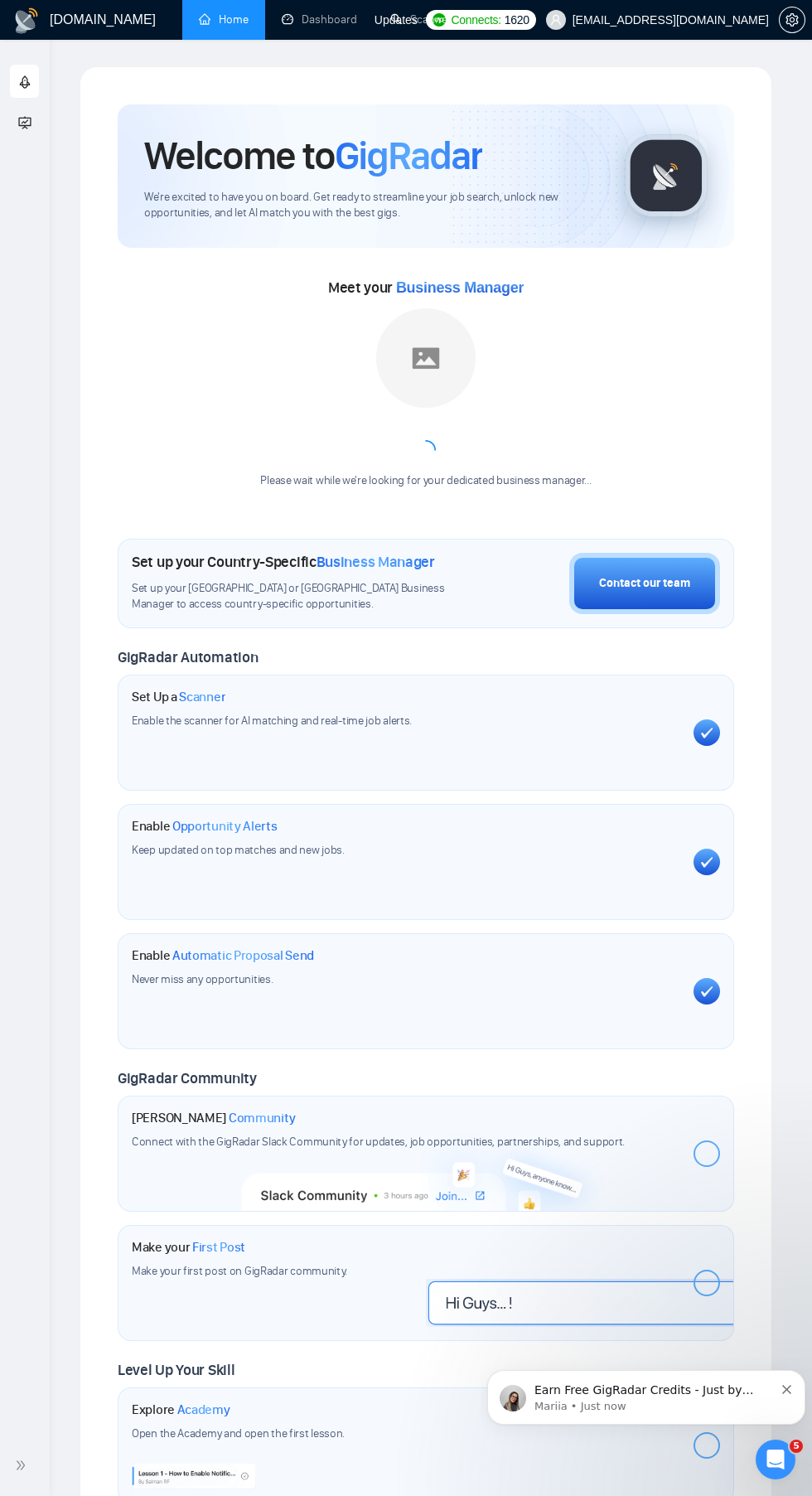
click at [429, 19] on link "Scanner" at bounding box center [421, 19] width 62 height 14
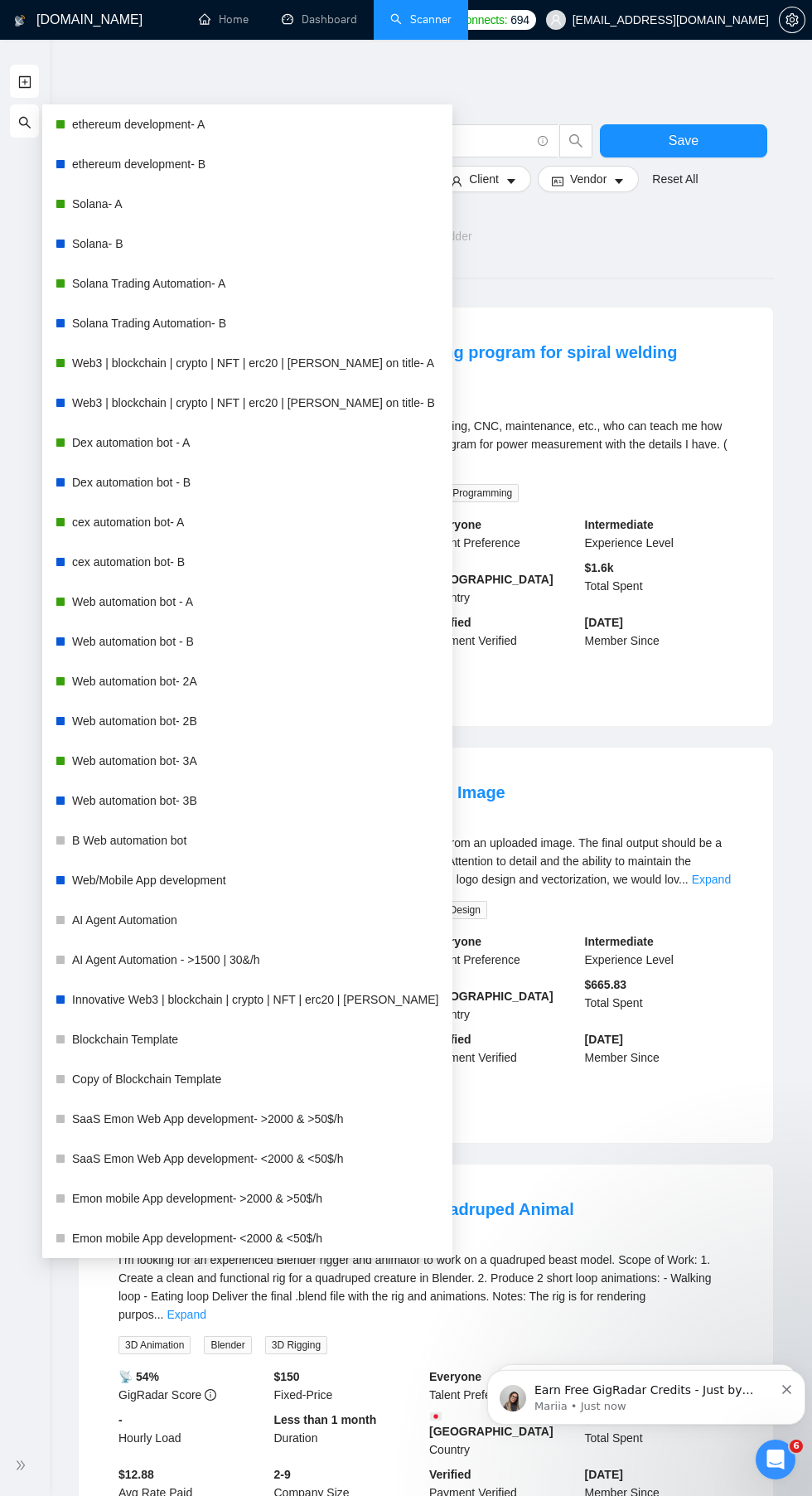
click at [94, 602] on link "Web automation bot - A" at bounding box center [256, 602] width 367 height 33
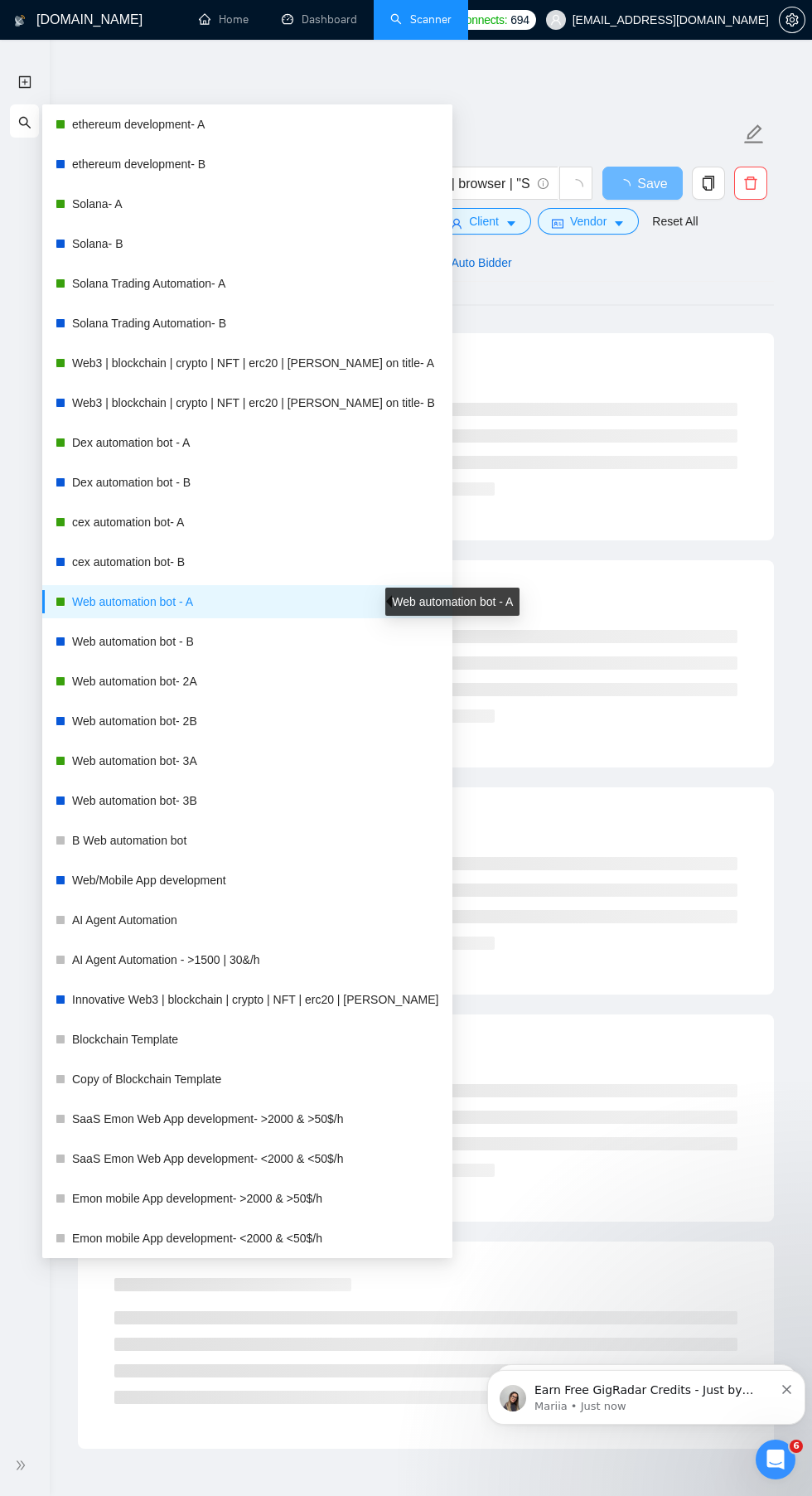
click at [467, 269] on div "Auto Bidder" at bounding box center [469, 263] width 82 height 18
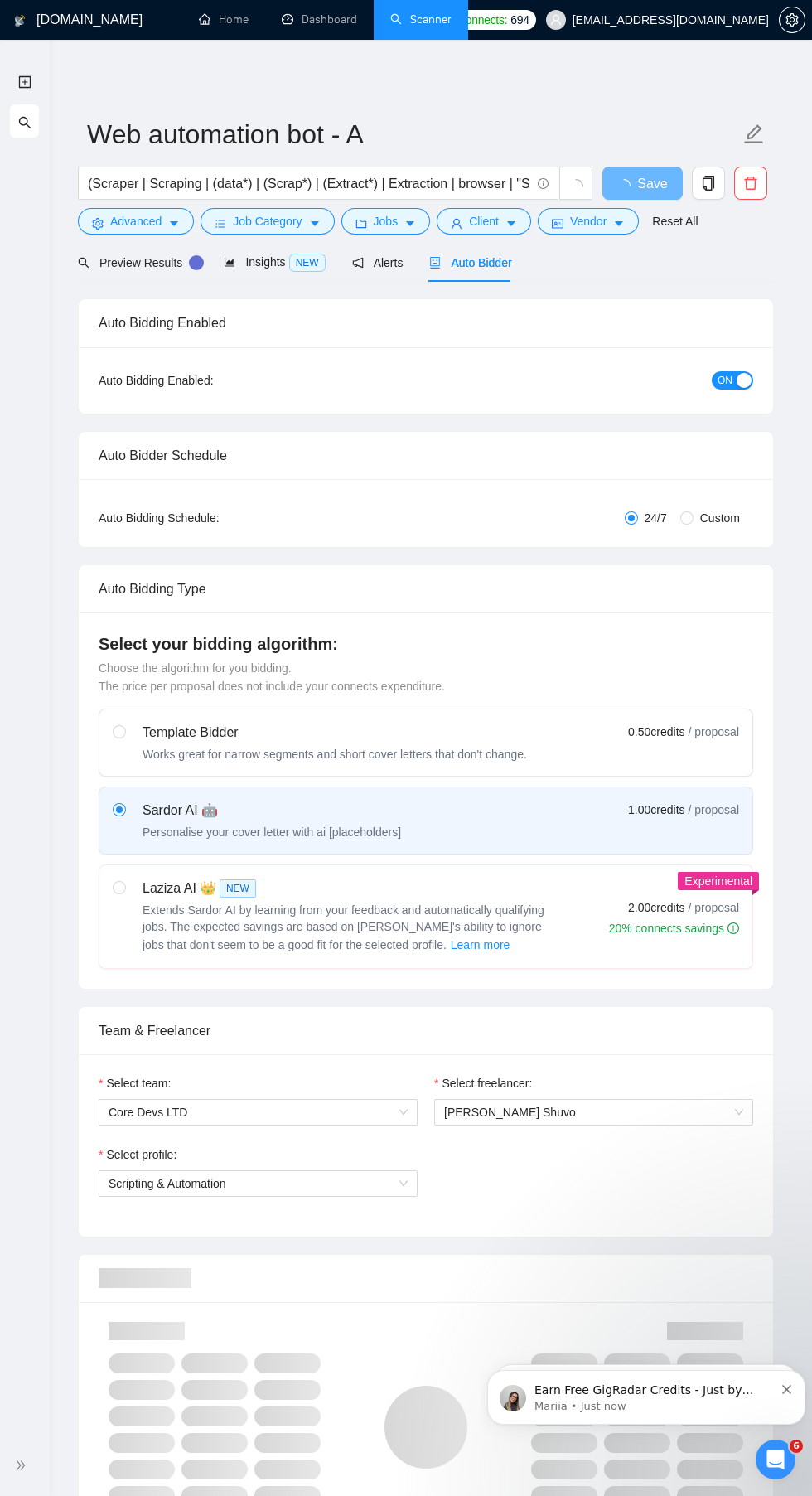
checkbox input "true"
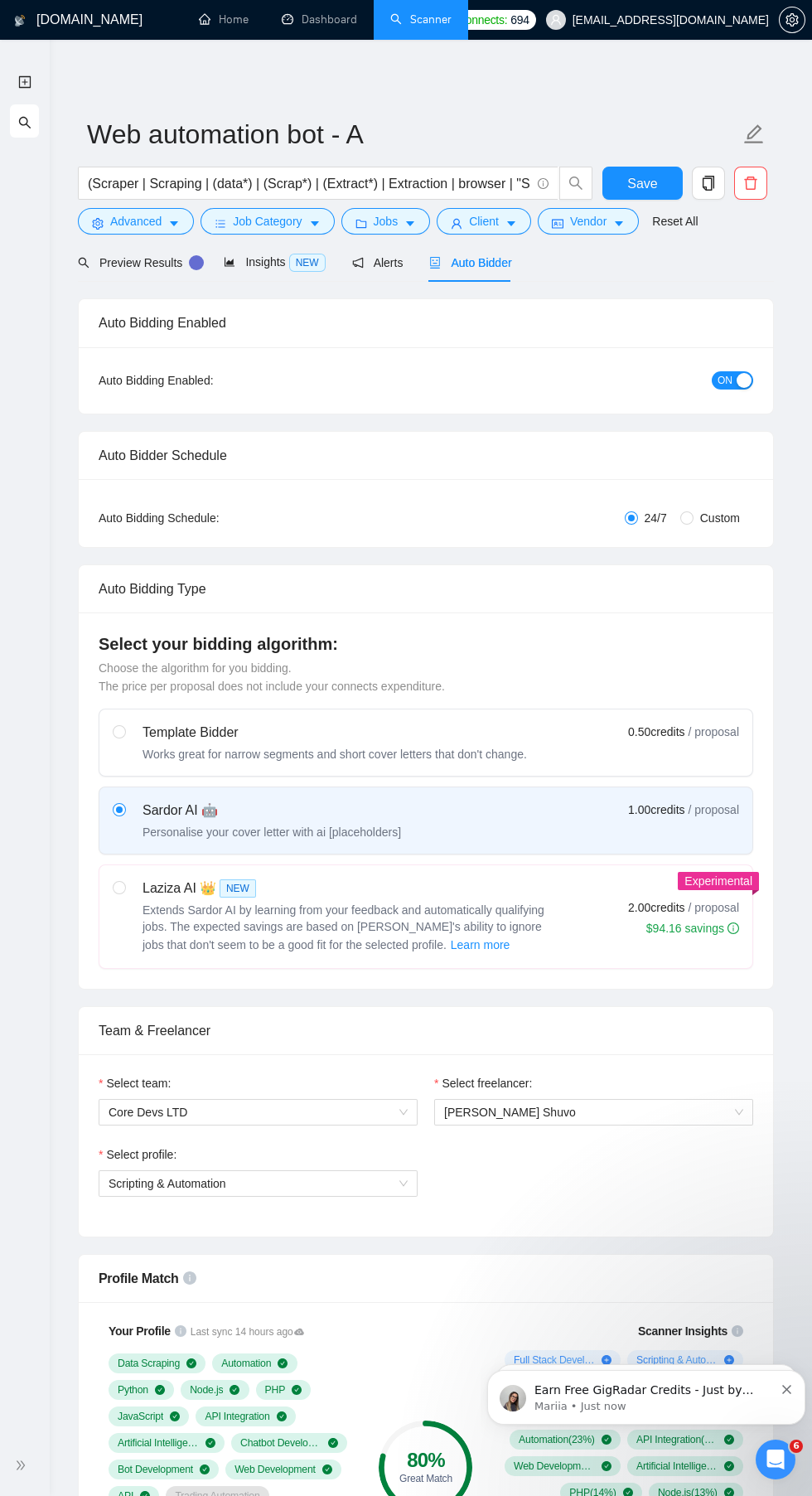
click at [311, 21] on link "Dashboard" at bounding box center [320, 19] width 76 height 14
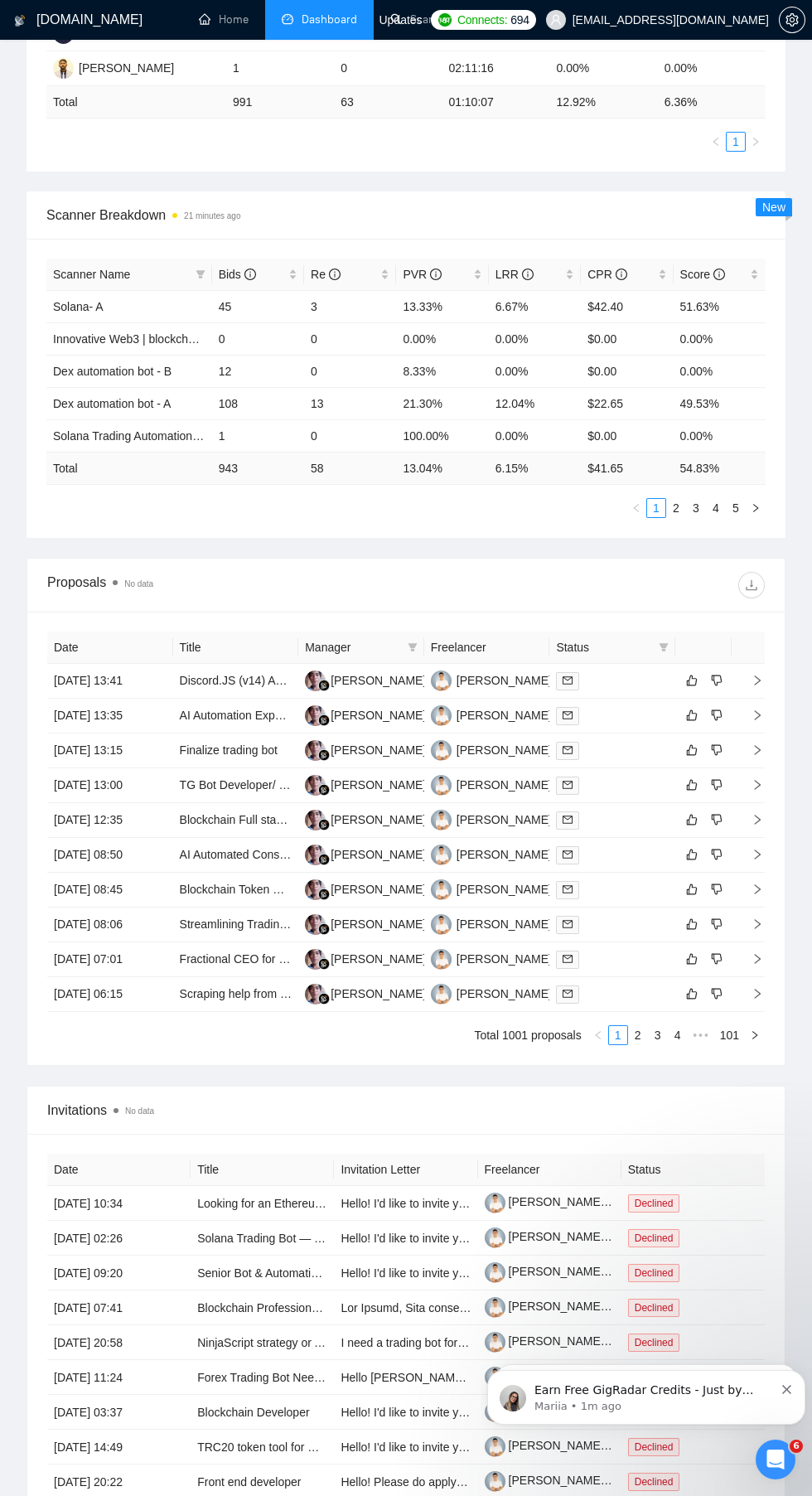
scroll to position [692, 0]
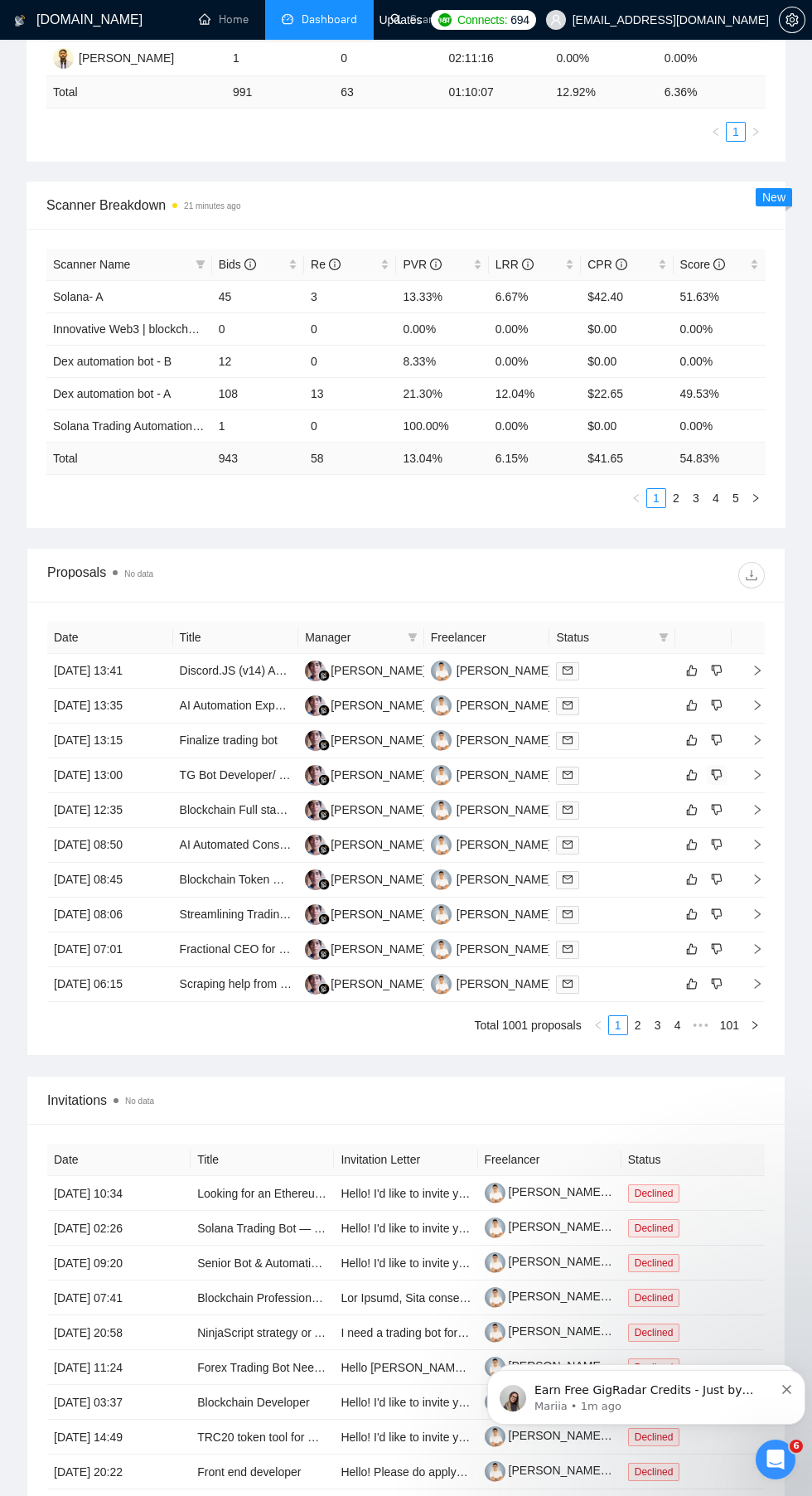
click at [725, 775] on button "button" at bounding box center [716, 774] width 20 height 20
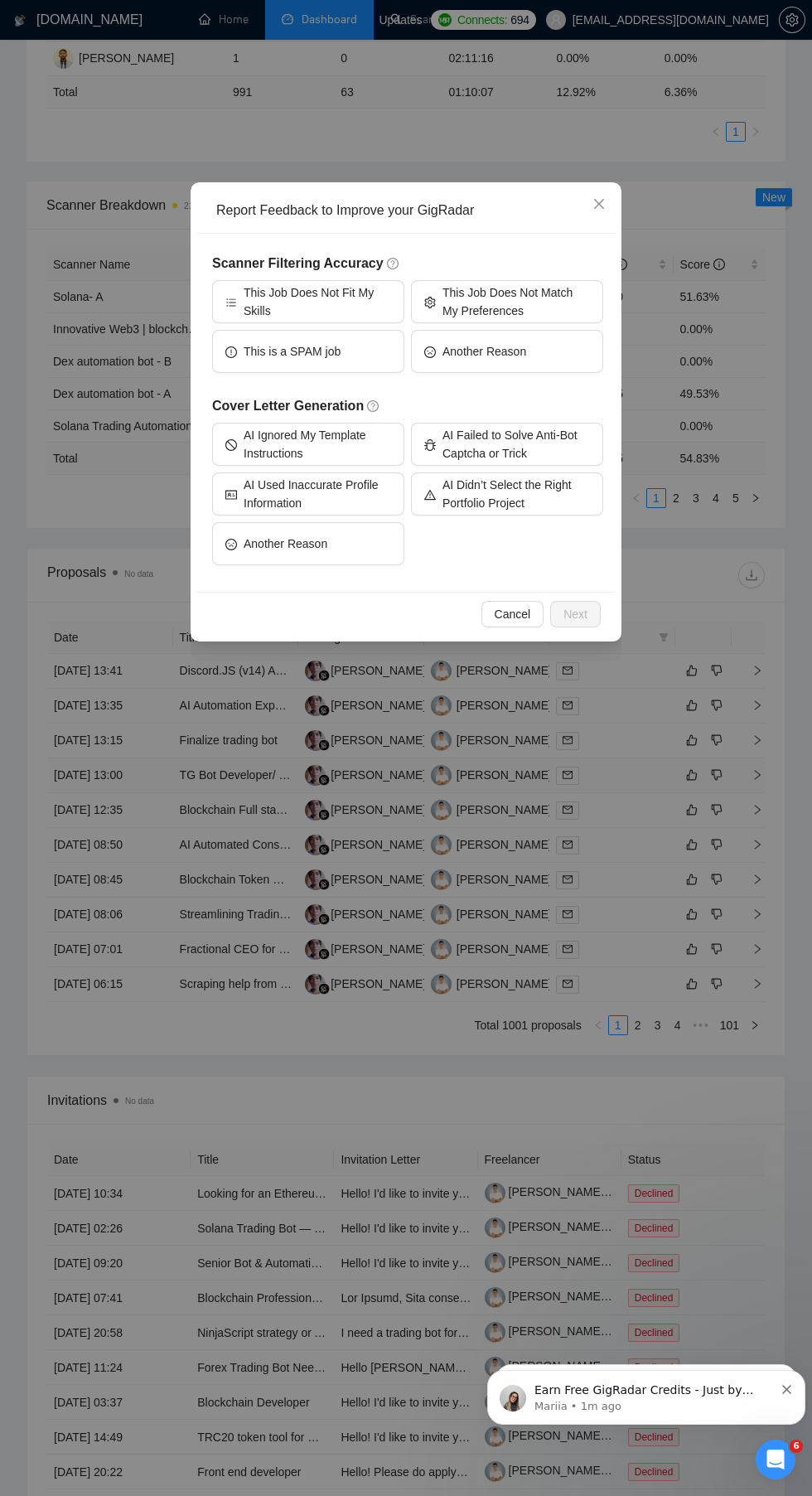
click at [763, 766] on div "Report Feedback to Improve your GigRadar Scanner Filtering Accuracy This Job Do…" at bounding box center [406, 748] width 812 height 1496
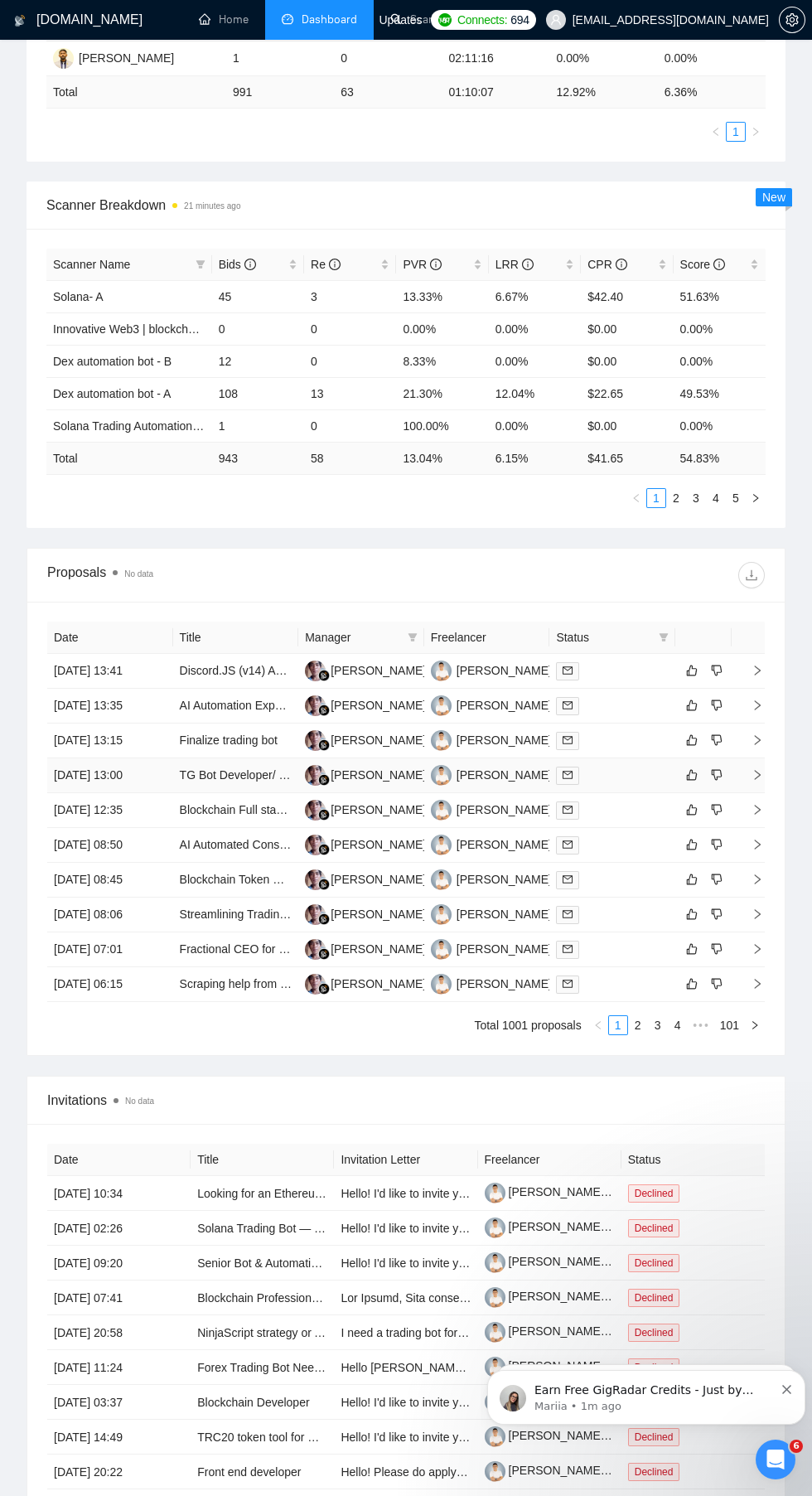
click at [758, 774] on icon "right" at bounding box center [757, 774] width 11 height 11
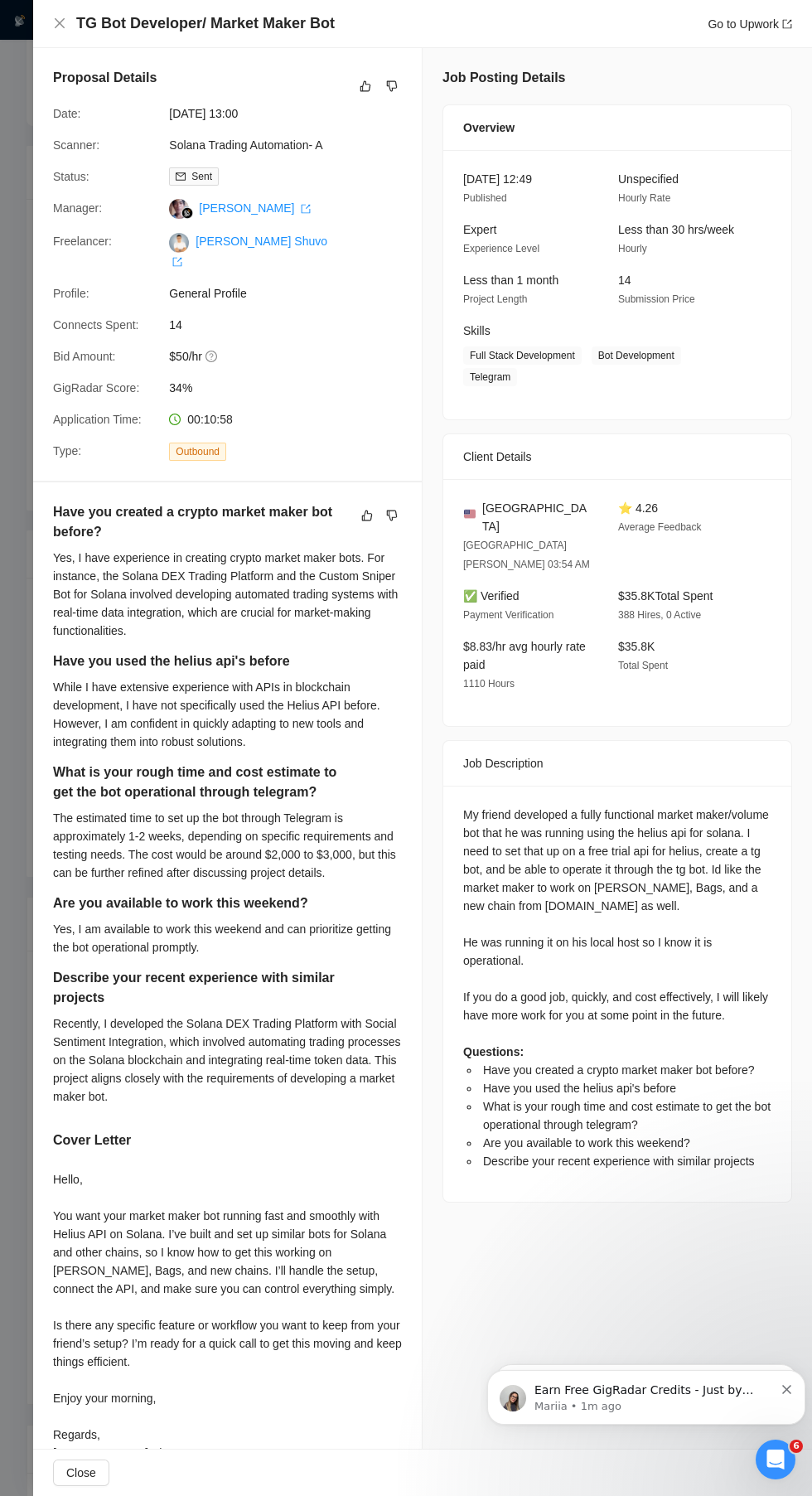
scroll to position [0, 0]
click at [58, 19] on icon "close" at bounding box center [59, 23] width 13 height 13
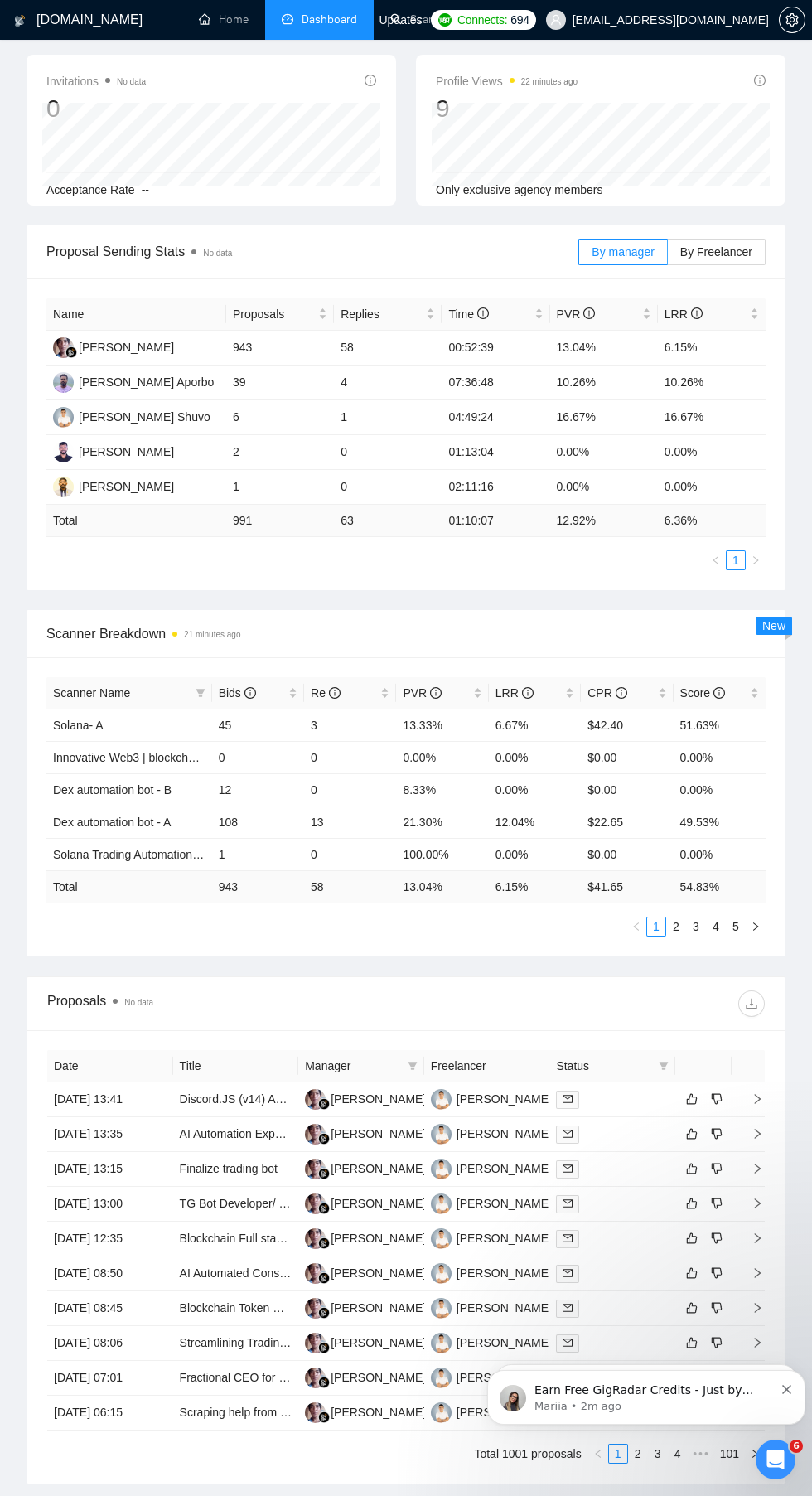
scroll to position [270, 0]
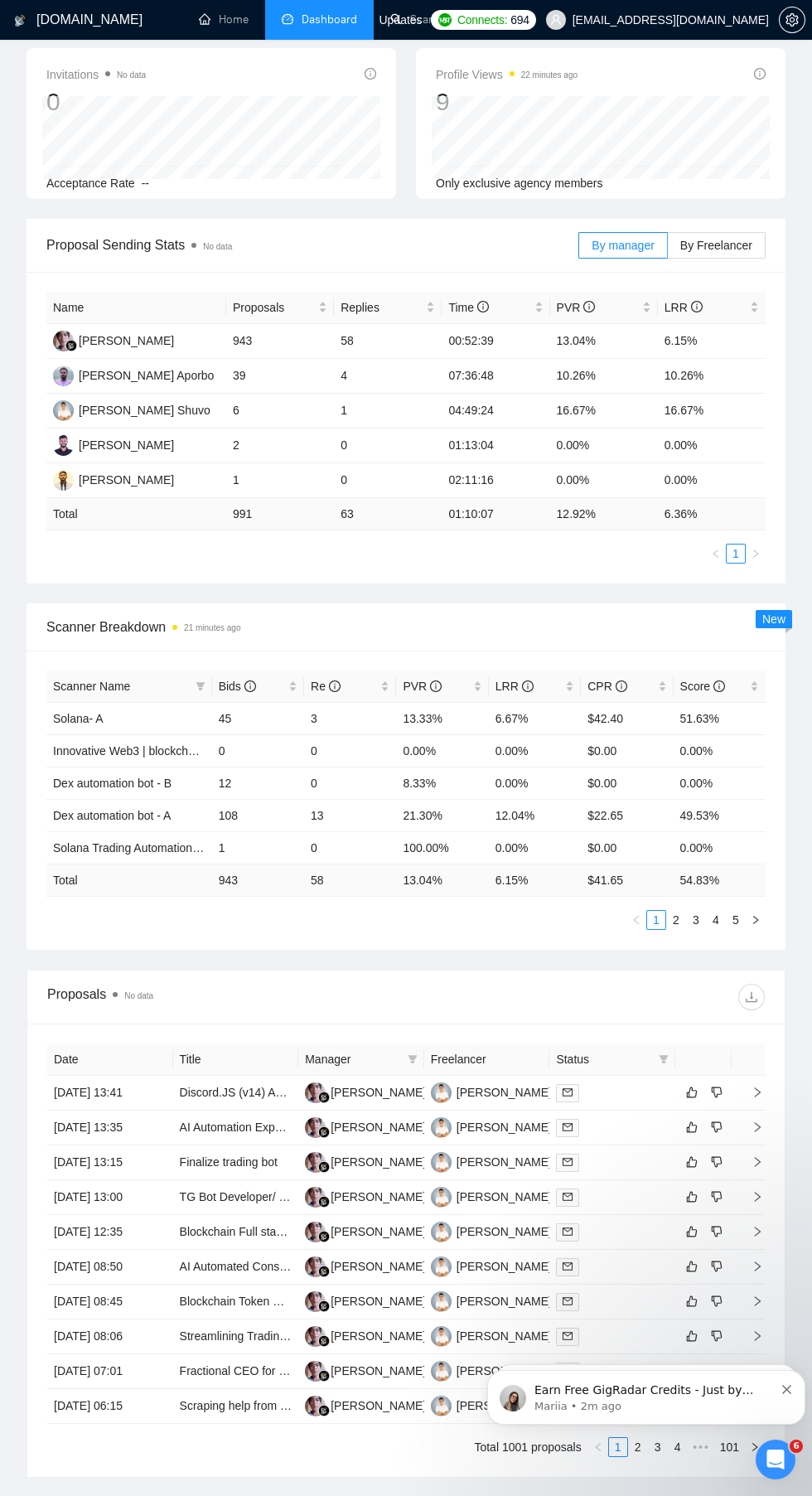
click at [758, 1266] on icon "right" at bounding box center [757, 1266] width 11 height 11
